Goal: Transaction & Acquisition: Purchase product/service

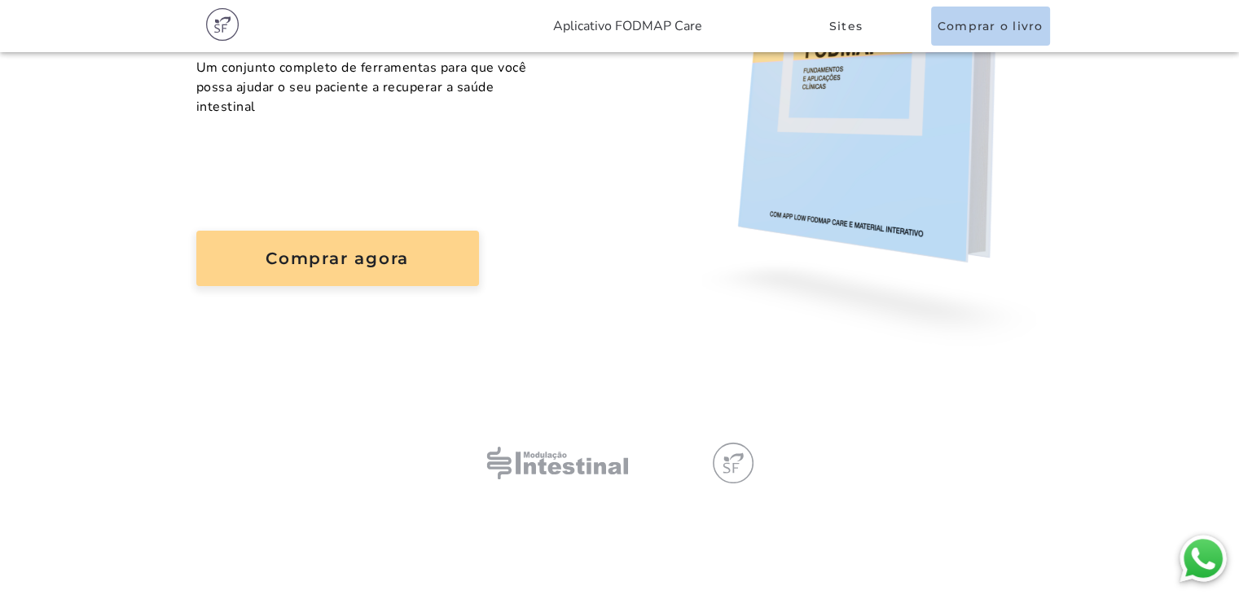
scroll to position [365, 0]
click at [0, 0] on slot "Comprar agora" at bounding box center [0, 0] width 0 height 0
